Goal: Task Accomplishment & Management: Complete application form

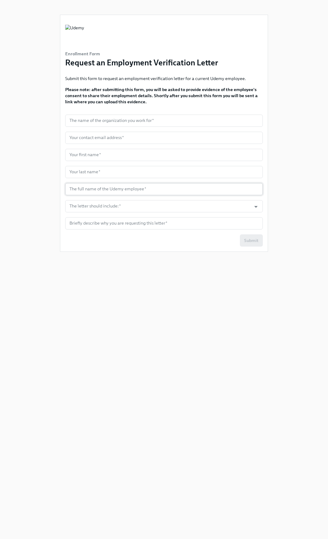
click at [202, 184] on input "text" at bounding box center [163, 189] width 197 height 12
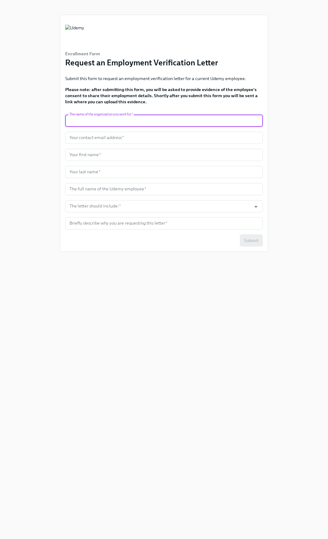
click at [116, 123] on input "text" at bounding box center [163, 121] width 197 height 12
type input "Sterling, First Advantage"
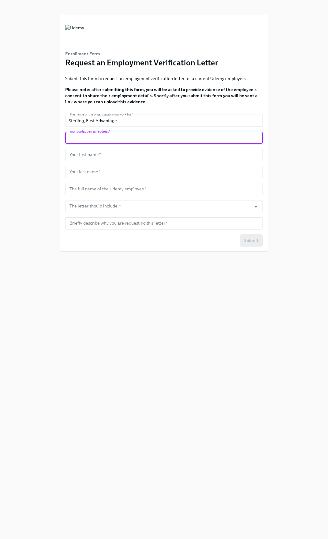
click at [152, 137] on input "text" at bounding box center [163, 138] width 197 height 12
type input "[EMAIL_ADDRESS][DOMAIN_NAME]"
click at [148, 159] on input "text" at bounding box center [163, 155] width 197 height 12
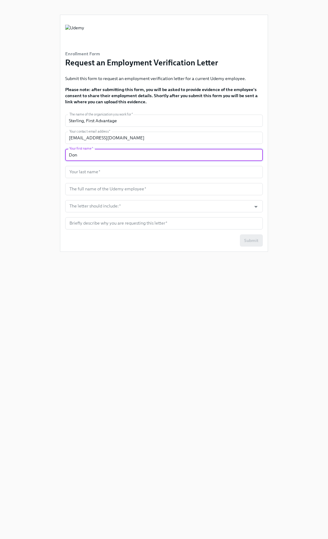
type input "Don"
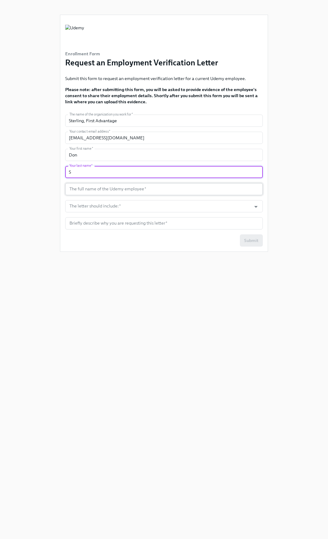
type input "S"
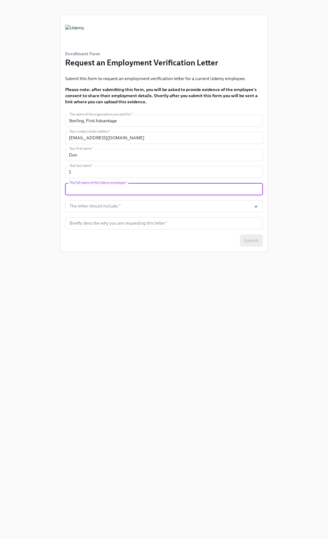
click at [189, 187] on input "text" at bounding box center [163, 189] width 197 height 12
type input "[PERSON_NAME]"
click at [127, 213] on form "The name of the organization you work for   * [PERSON_NAME], First Advantage Th…" at bounding box center [163, 181] width 197 height 132
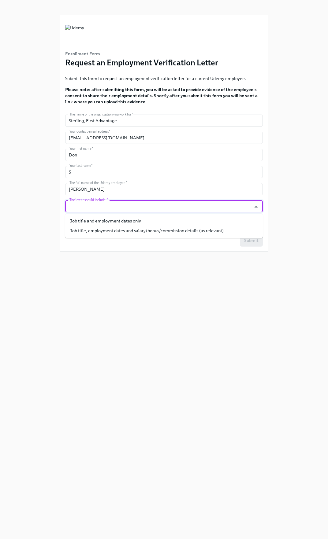
click at [127, 210] on input "The letter should include:   *" at bounding box center [158, 206] width 180 height 12
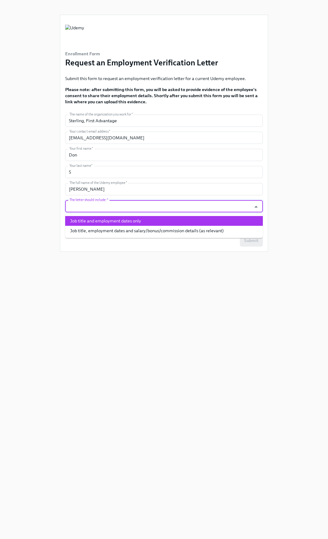
click at [134, 220] on li "Job title and employment dates only" at bounding box center [163, 221] width 197 height 10
type input "Job title and employment dates only"
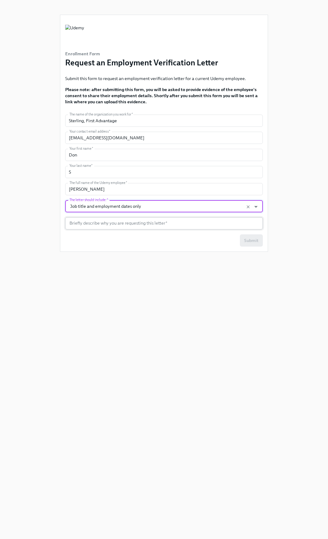
click at [170, 224] on input "text" at bounding box center [163, 223] width 197 height 12
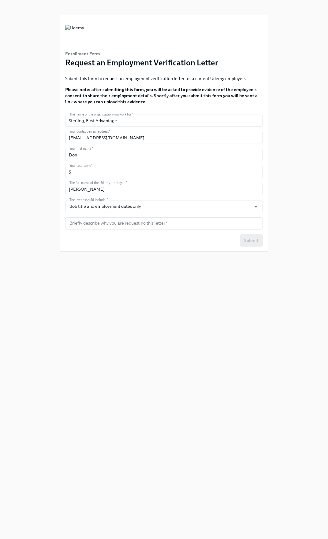
drag, startPoint x: 178, startPoint y: 274, endPoint x: 176, endPoint y: 270, distance: 4.5
click at [177, 274] on div "Enrollment Form Request an Employment Verification Letter Submit this form to r…" at bounding box center [164, 262] width 208 height 524
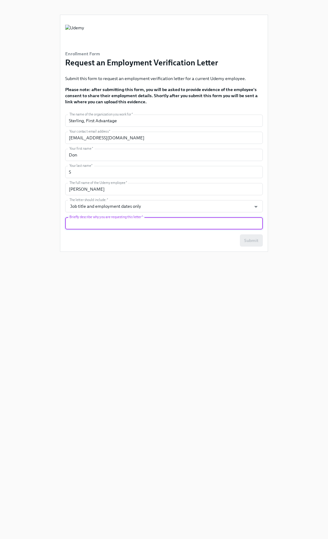
click at [146, 227] on input "text" at bounding box center [163, 223] width 197 height 12
type input "Employment"
click at [262, 280] on div "Enrollment Form Request an Employment Verification Letter Submit this form to r…" at bounding box center [164, 262] width 208 height 524
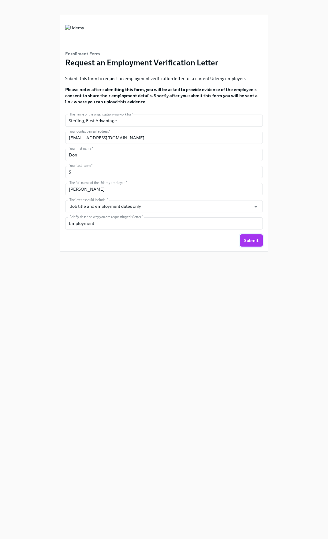
click at [248, 240] on span "Submit" at bounding box center [251, 240] width 14 height 6
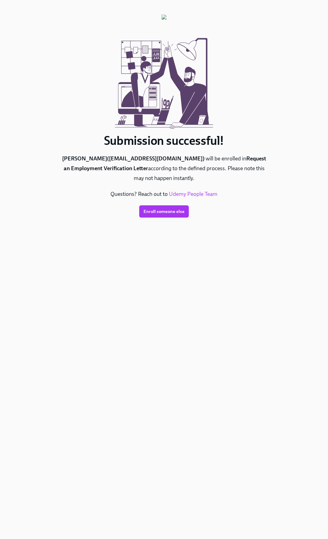
click at [241, 256] on div "Submission successful! [PERSON_NAME] ( [EMAIL_ADDRESS][DOMAIN_NAME] ) will be e…" at bounding box center [164, 262] width 208 height 524
